Goal: Check status

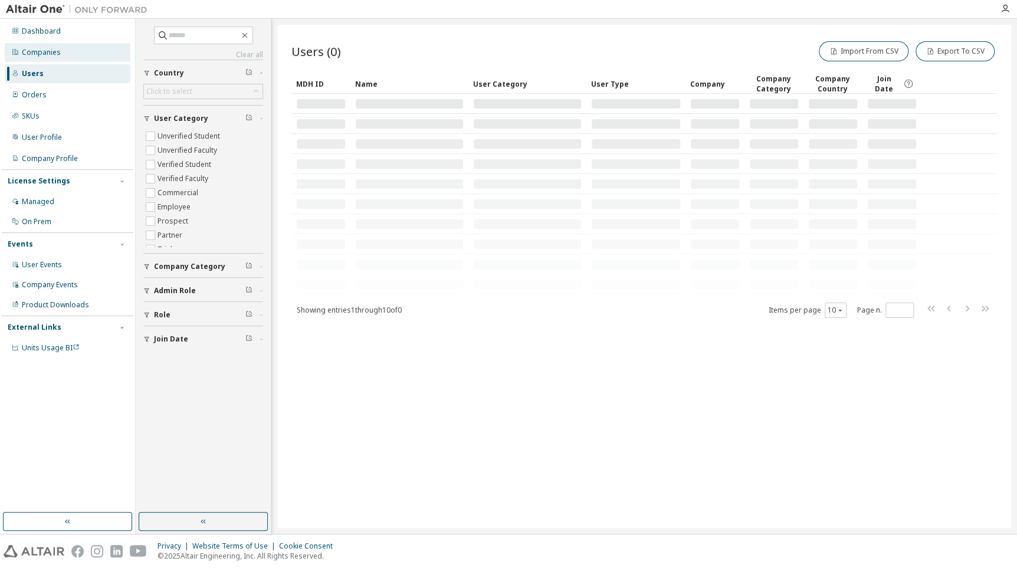
click at [64, 58] on div "Companies" at bounding box center [68, 52] width 126 height 19
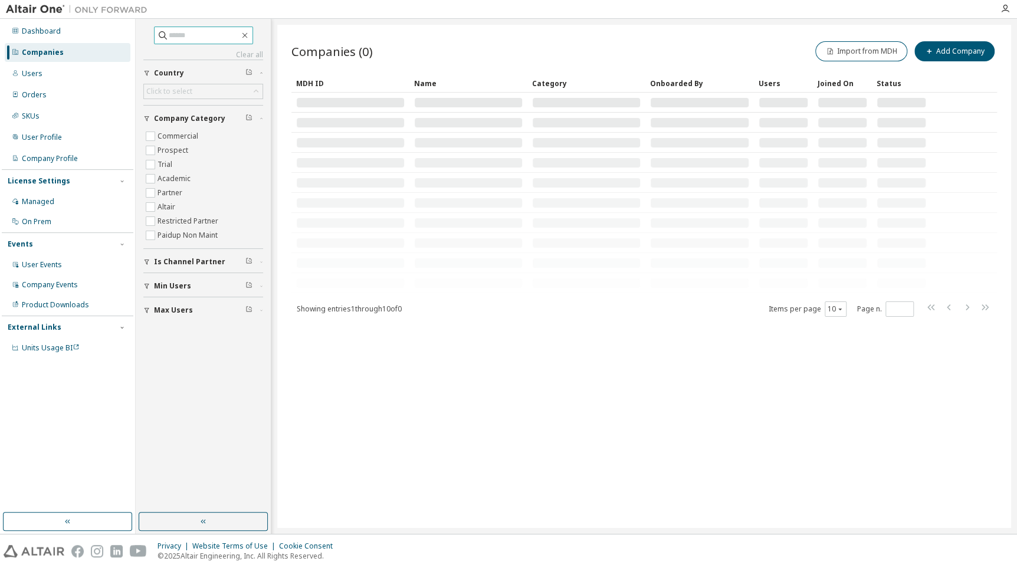
click at [184, 31] on input "text" at bounding box center [204, 35] width 71 height 12
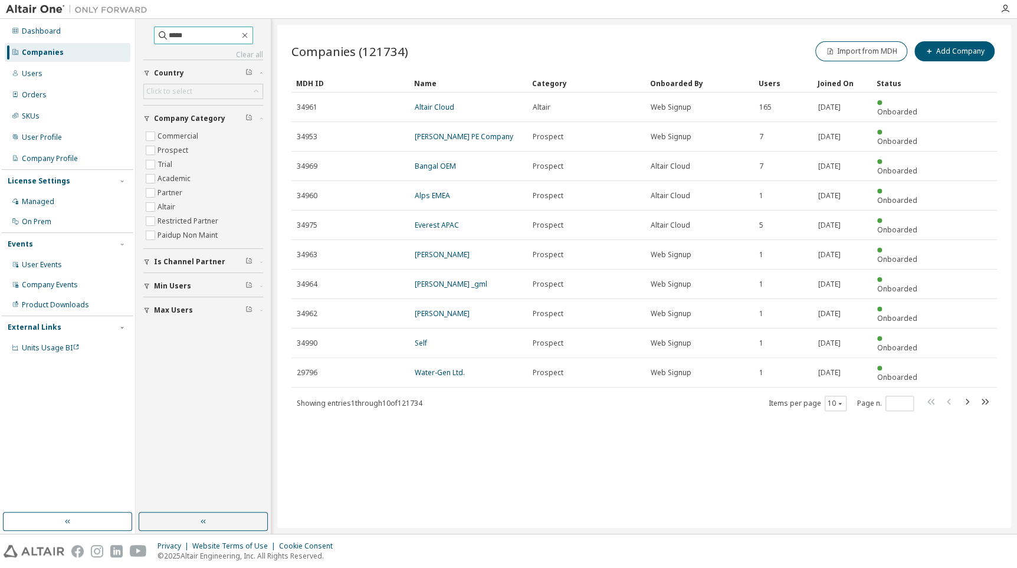
type input "*****"
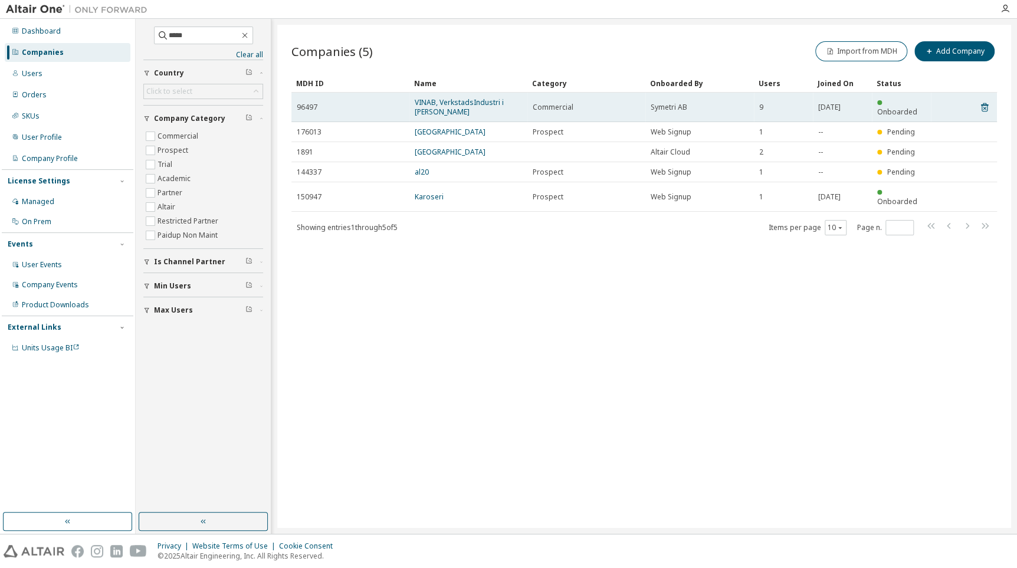
click at [435, 107] on span "VINAB, VerkstadsIndustri i Norr AB" at bounding box center [468, 107] width 107 height 19
click at [442, 98] on link "VINAB, VerkstadsIndustri i Norr AB" at bounding box center [459, 106] width 89 height 19
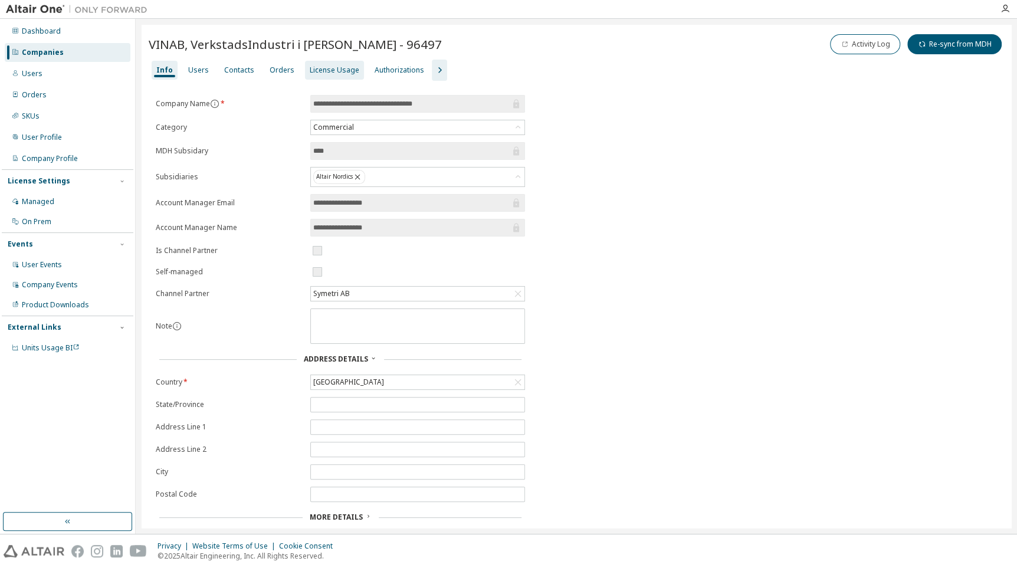
click at [320, 71] on div "License Usage" at bounding box center [335, 69] width 50 height 9
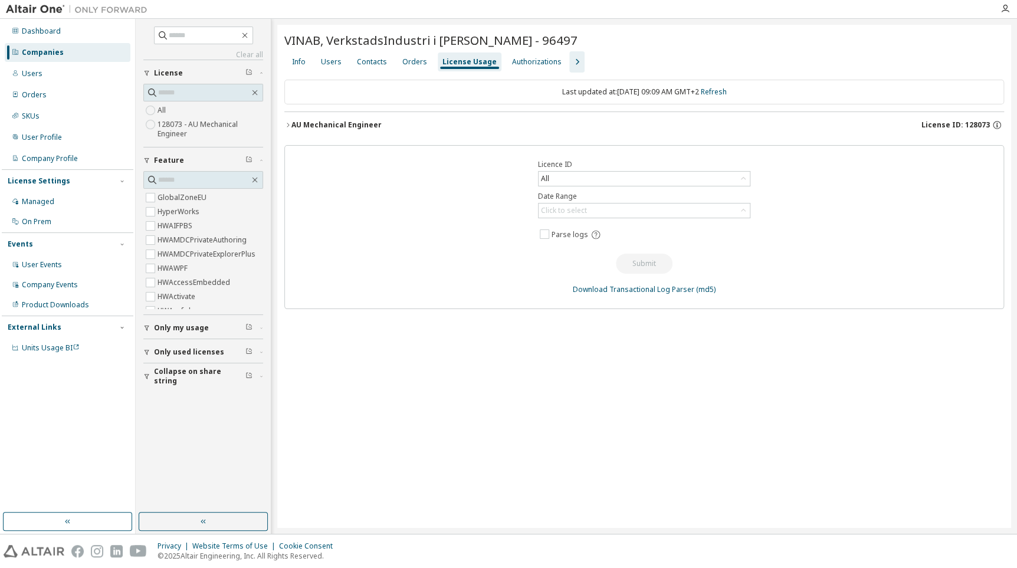
click at [364, 123] on div "AU Mechanical Engineer" at bounding box center [336, 124] width 90 height 9
click at [331, 120] on div "AU Mechanical Engineer" at bounding box center [336, 124] width 90 height 9
